Goal: Information Seeking & Learning: Find specific fact

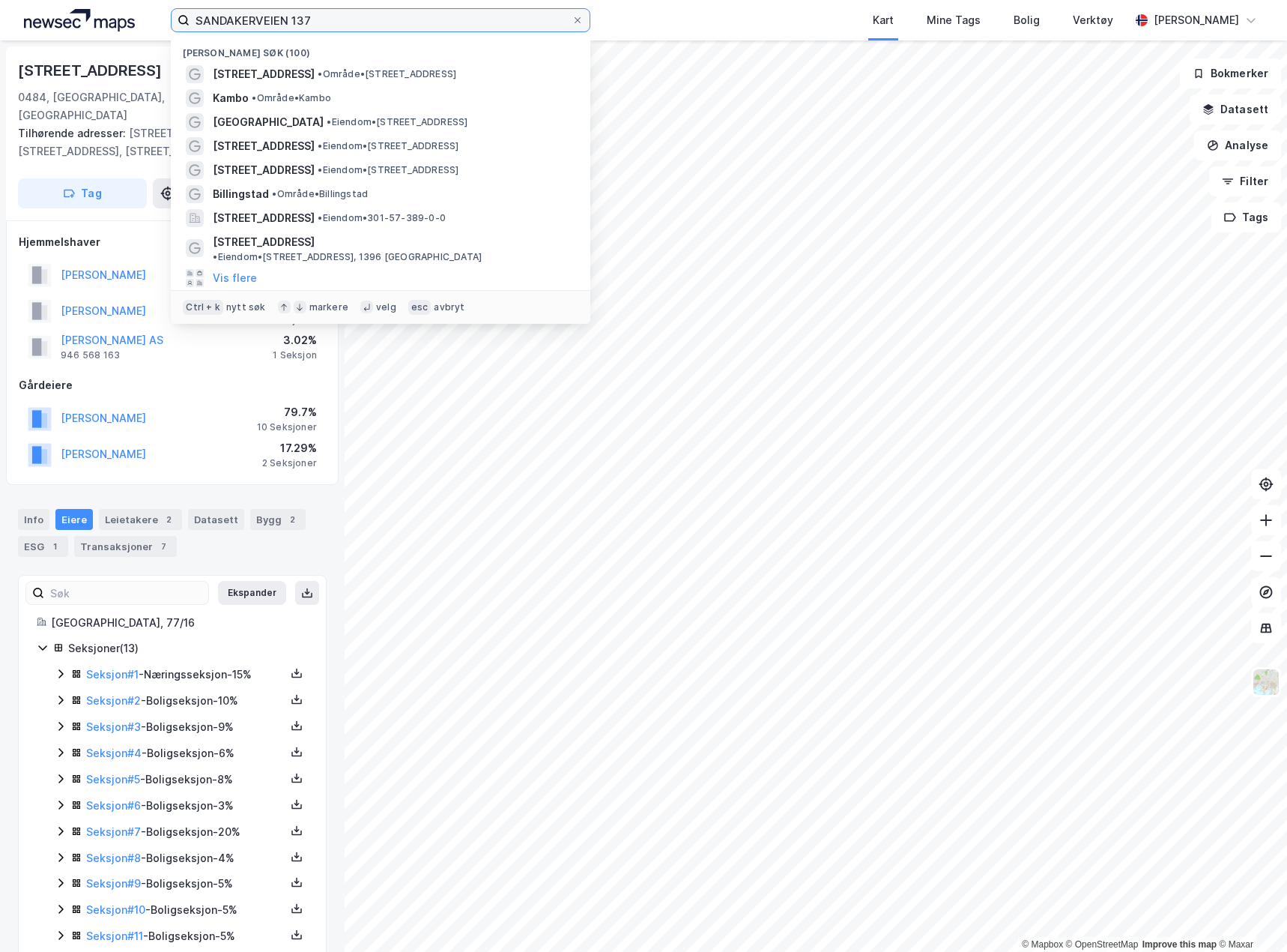
drag, startPoint x: 318, startPoint y: 18, endPoint x: -19, endPoint y: -3, distance: 337.7
click at [0, 0] on html "SANDAKERVEIEN 137 Nylige søk (100) [STREET_ADDRESS] • Område • [STREET_ADDRESS]…" at bounding box center [643, 476] width 1287 height 952
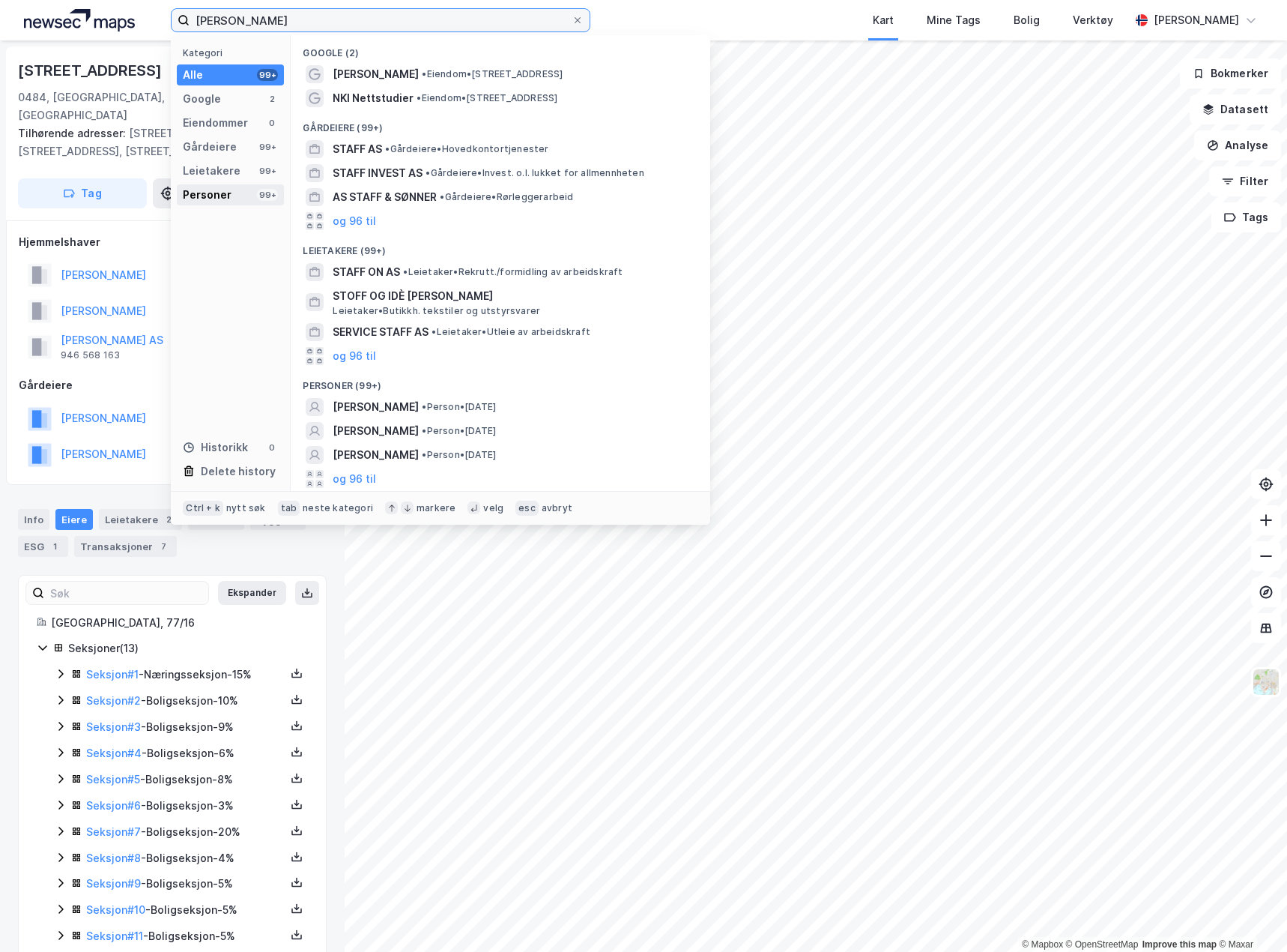
type input "[PERSON_NAME]"
click at [228, 194] on div "Personer" at bounding box center [206, 195] width 48 height 18
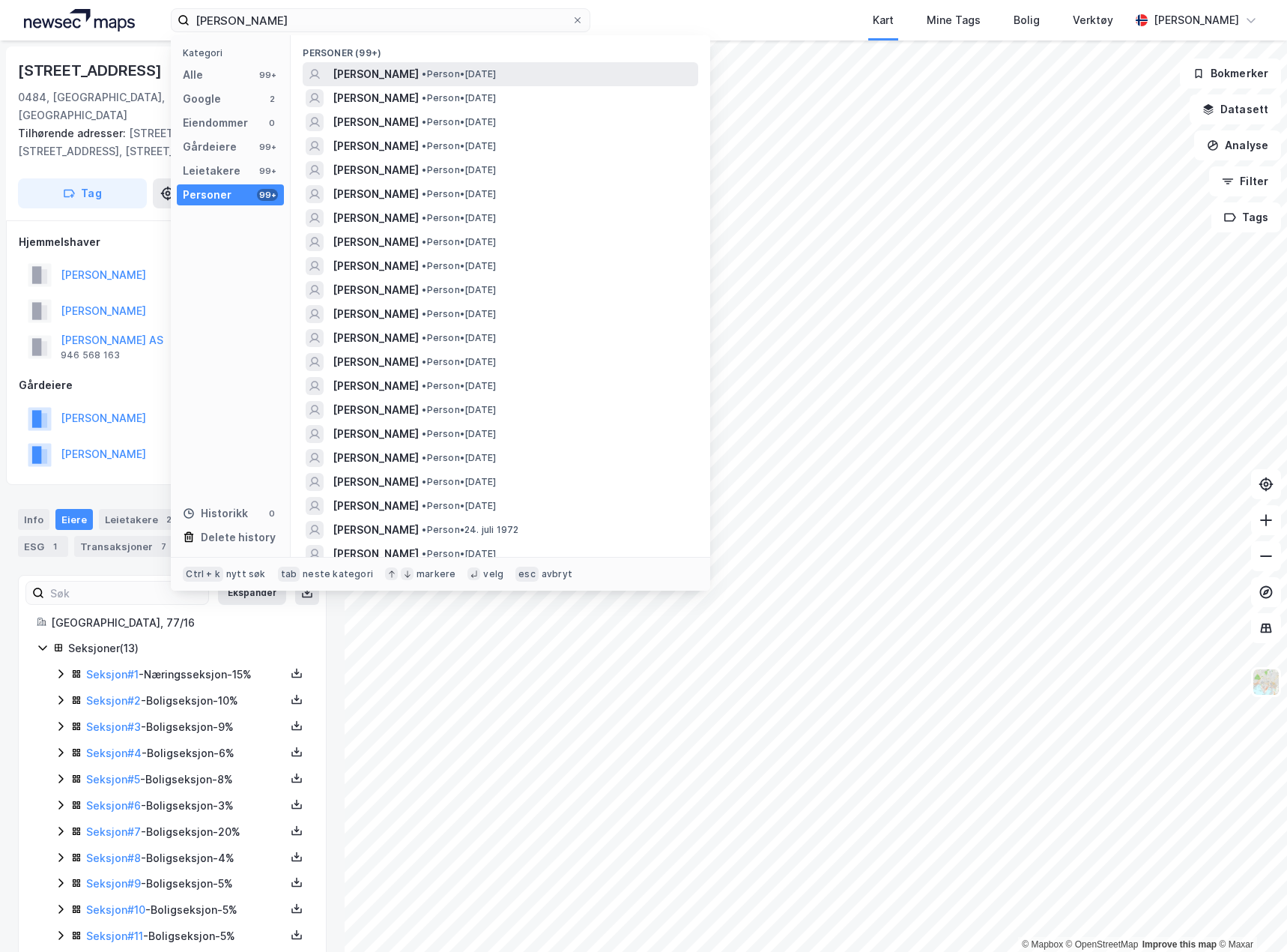
click at [405, 75] on span "[PERSON_NAME]" at bounding box center [375, 74] width 86 height 18
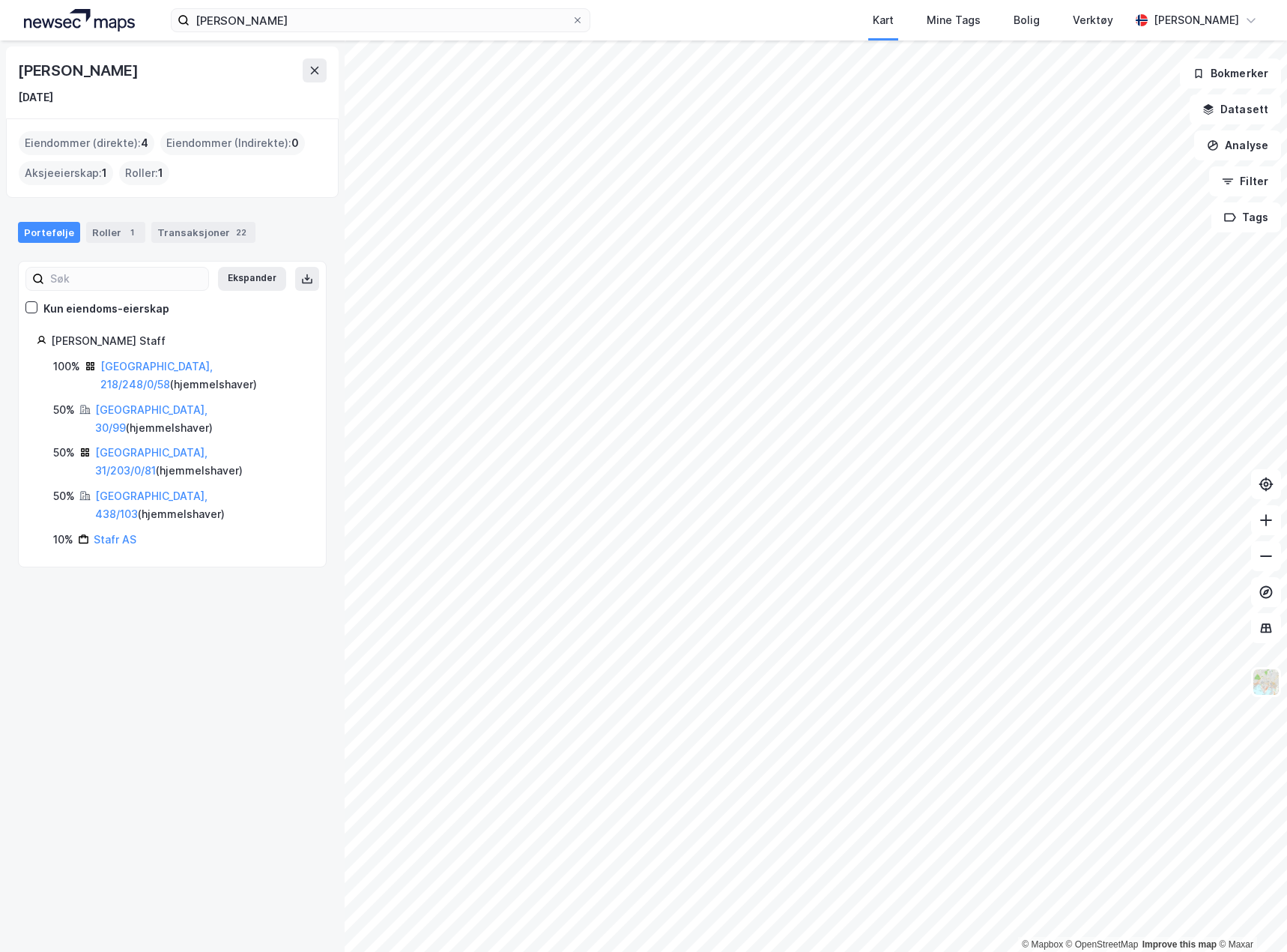
click at [329, 466] on div "© Mapbox © OpenStreetMap Improve this map © Maxar [PERSON_NAME] [DATE] Eiendomm…" at bounding box center [643, 495] width 1287 height 911
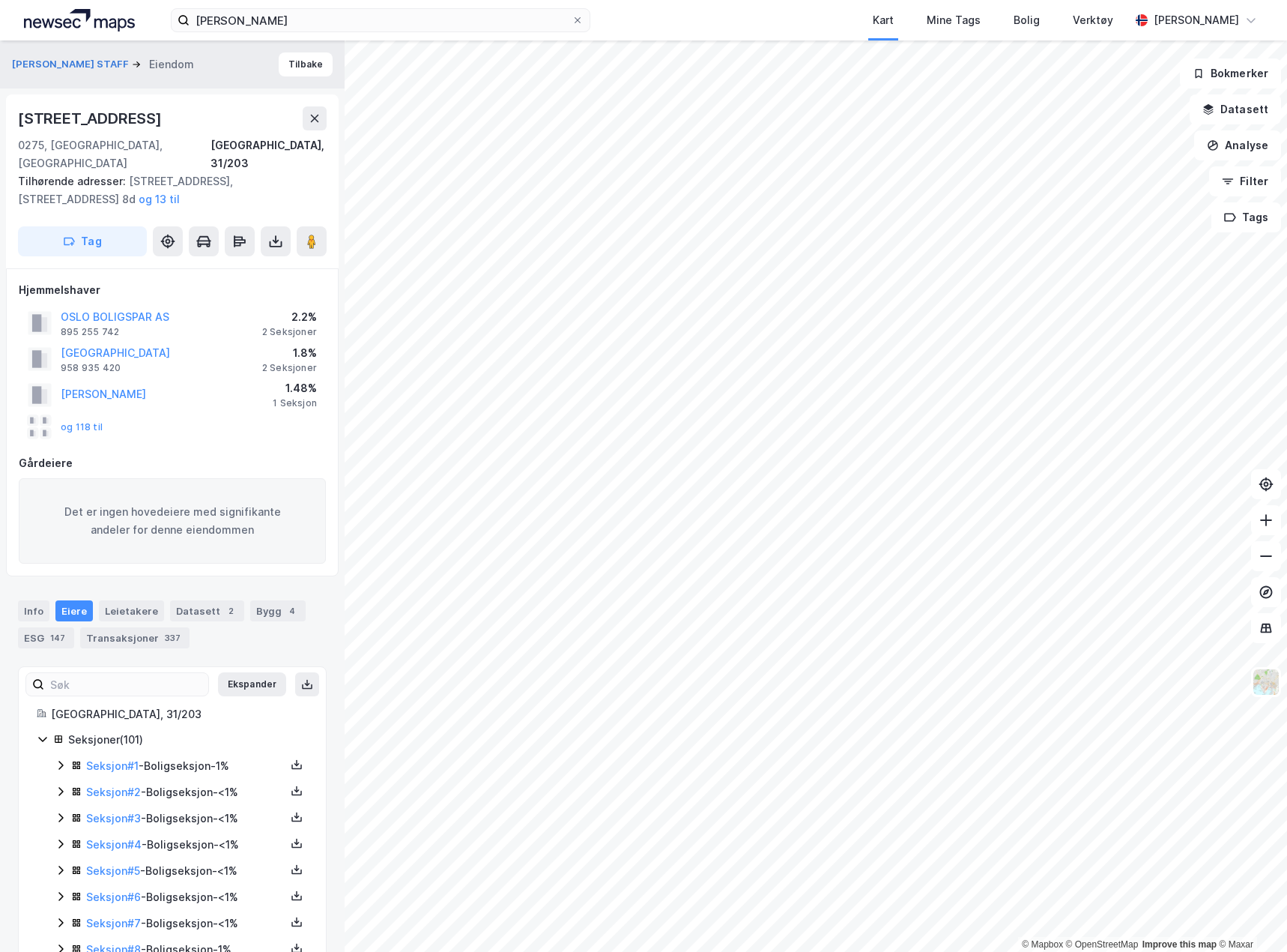
click at [1286, 384] on html "[PERSON_NAME] Kart Mine Tags Bolig Verktøy [PERSON_NAME] © Mapbox © OpenStreetM…" at bounding box center [643, 476] width 1287 height 952
